Goal: Information Seeking & Learning: Learn about a topic

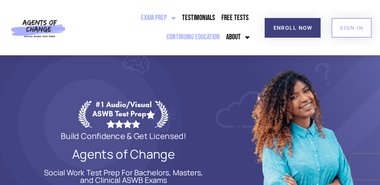
click at [200, 35] on link "Continuing Education" at bounding box center [192, 37] width 57 height 19
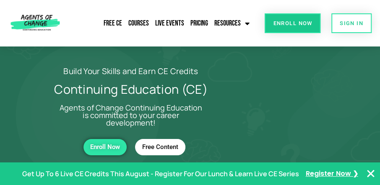
click at [178, 151] on link "Free Content" at bounding box center [160, 147] width 50 height 16
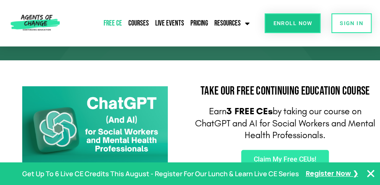
scroll to position [142, 0]
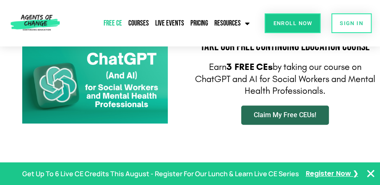
click at [309, 117] on span "Claim My Free CEUs!" at bounding box center [285, 115] width 63 height 7
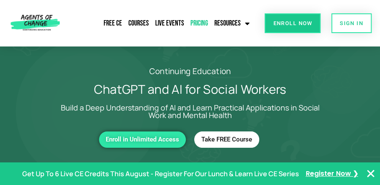
click at [206, 27] on link "Pricing" at bounding box center [199, 23] width 22 height 19
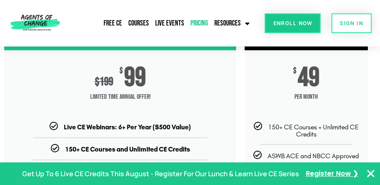
scroll to position [120, 0]
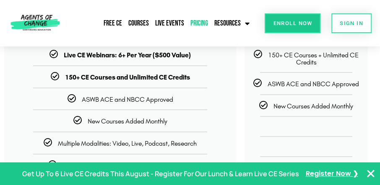
click at [370, 164] on div at bounding box center [190, 174] width 380 height 23
click at [371, 173] on icon "Close Banner" at bounding box center [371, 174] width 10 height 10
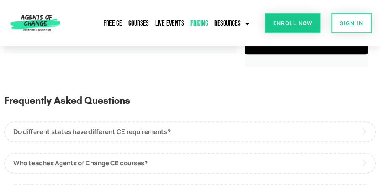
scroll to position [336, 0]
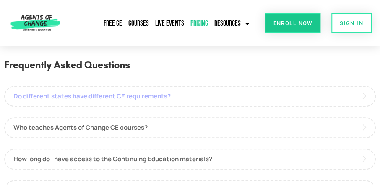
click at [198, 99] on link "Do different states have different CE requirements?" at bounding box center [190, 96] width 372 height 21
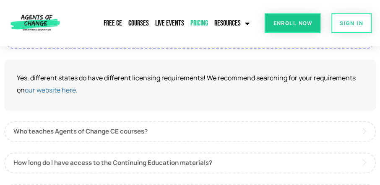
scroll to position [455, 0]
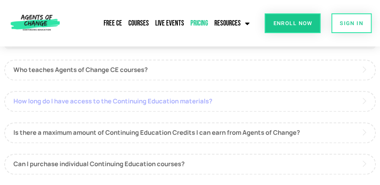
click at [236, 103] on link "How long do I have access to the Continuing Education materials?" at bounding box center [190, 101] width 372 height 21
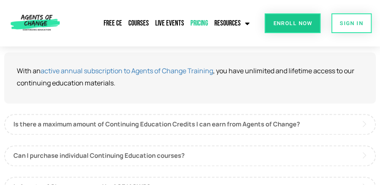
scroll to position [493, 0]
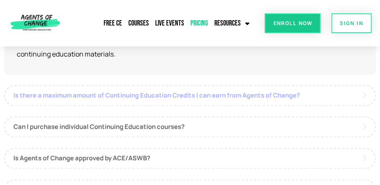
click at [313, 96] on link "Is there a maximum amount of Continuing Education Credits I can earn from Agent…" at bounding box center [190, 95] width 372 height 21
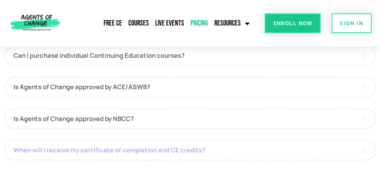
scroll to position [565, 0]
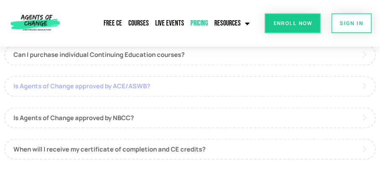
click at [134, 81] on link "Is Agents of Change approved by ACE/ASWB?" at bounding box center [190, 86] width 372 height 21
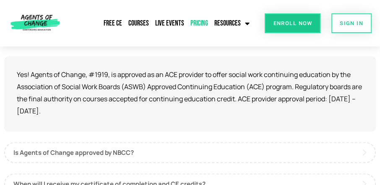
scroll to position [554, 0]
click at [102, 149] on link "Is Agents of Change approved by NBCC?" at bounding box center [190, 152] width 372 height 21
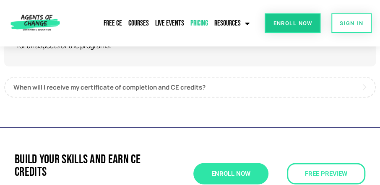
scroll to position [650, 0]
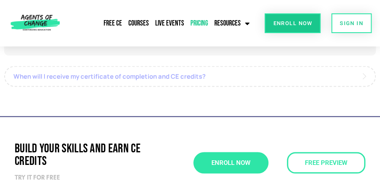
click at [179, 67] on link "When will I receive my certificate of completion and CE credits?" at bounding box center [190, 76] width 372 height 21
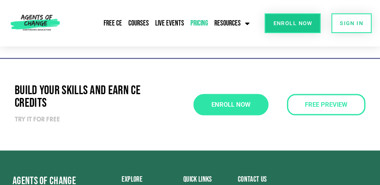
scroll to position [759, 0]
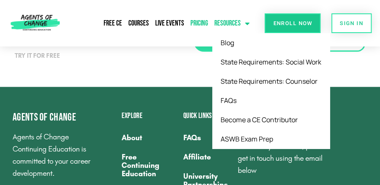
click at [238, 26] on link "Resources" at bounding box center [231, 23] width 39 height 19
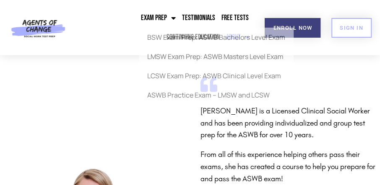
click at [120, 42] on ul "Exam Prep BSW Exam Prep: ASWB Bachelors Level Exam LMSW Exam Prep: ASWB Masters…" at bounding box center [166, 27] width 171 height 39
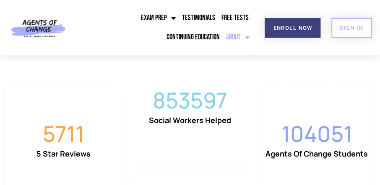
scroll to position [767, 0]
